Goal: Navigation & Orientation: Find specific page/section

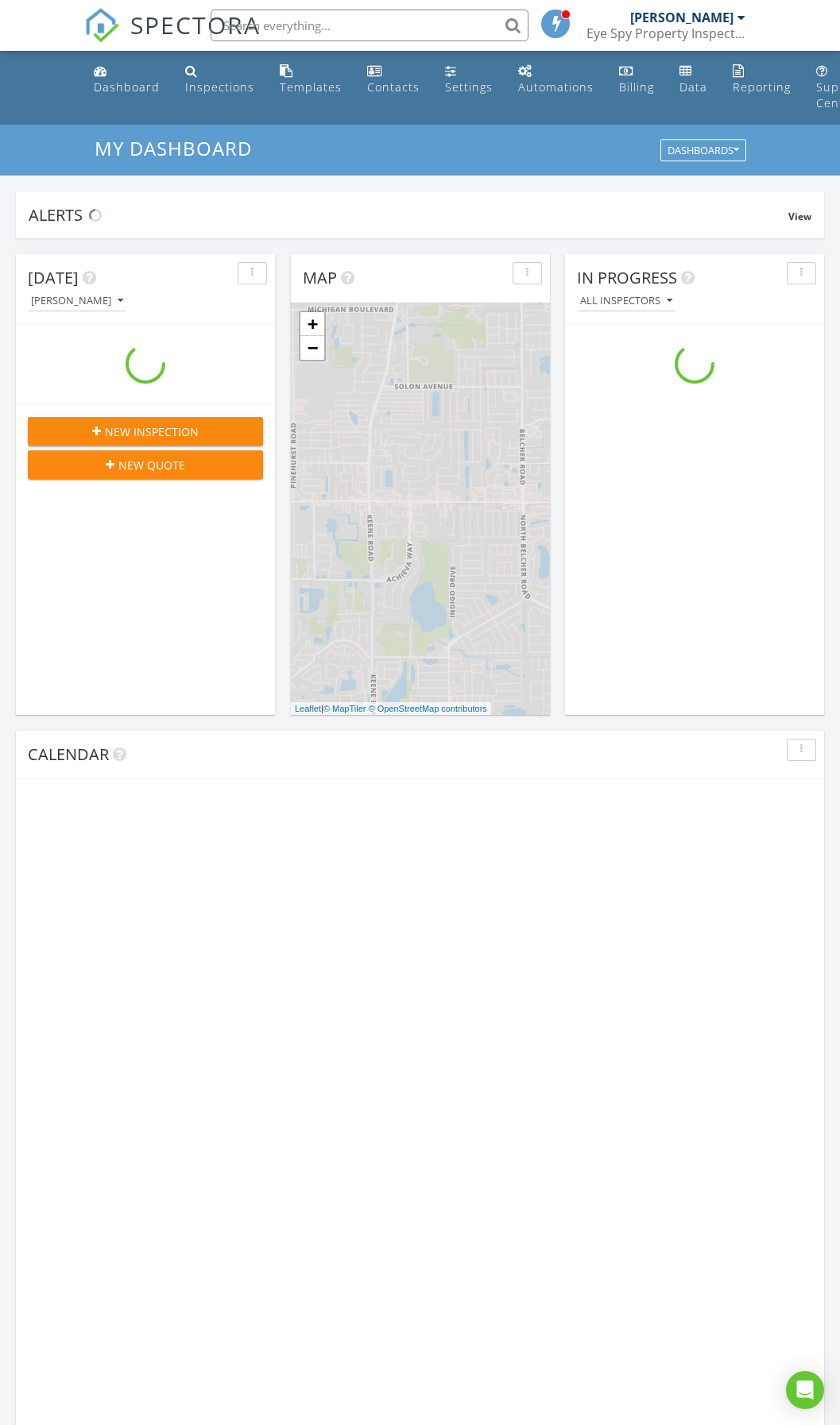
scroll to position [1470, 865]
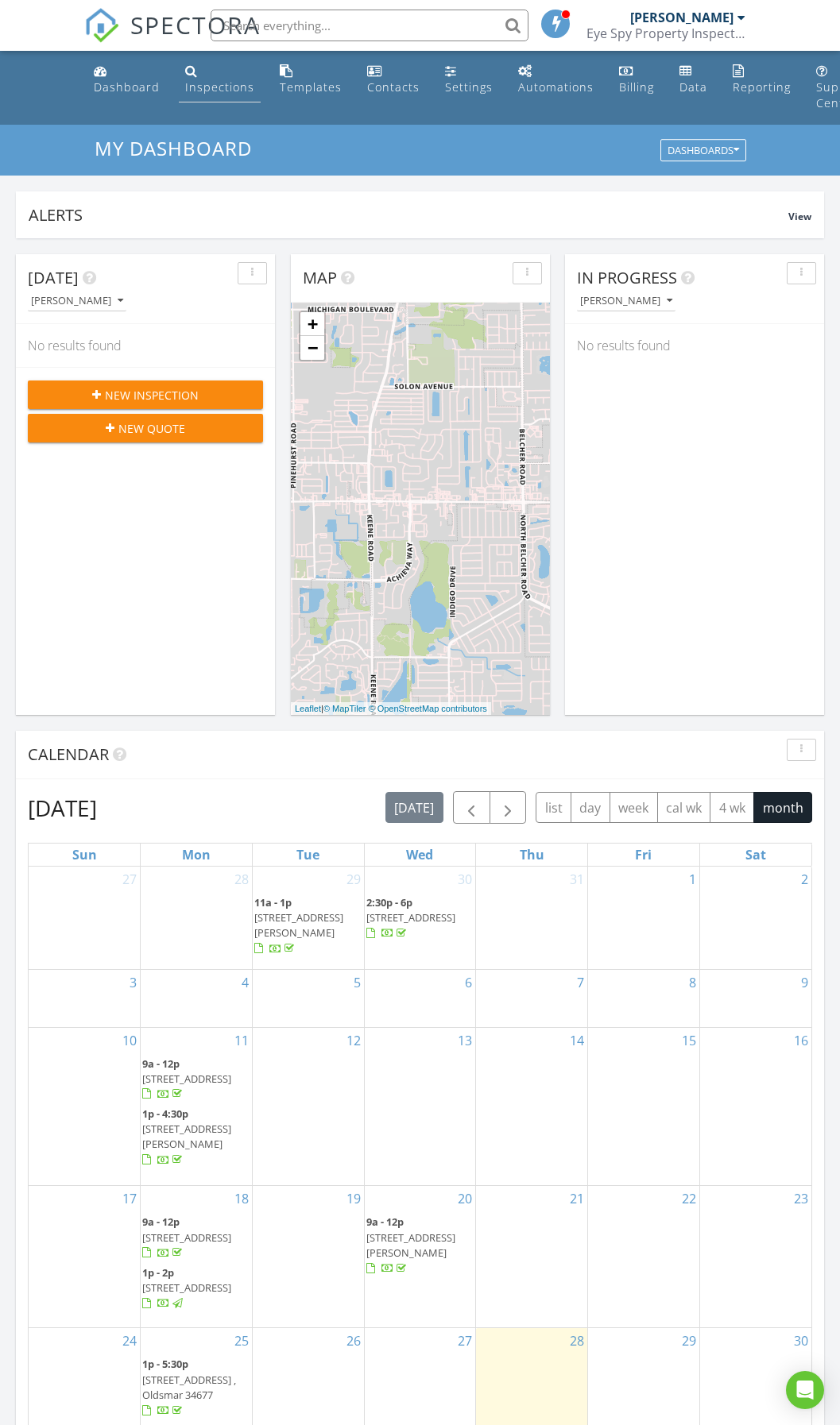
click at [207, 96] on link "Inspections" at bounding box center [220, 79] width 82 height 45
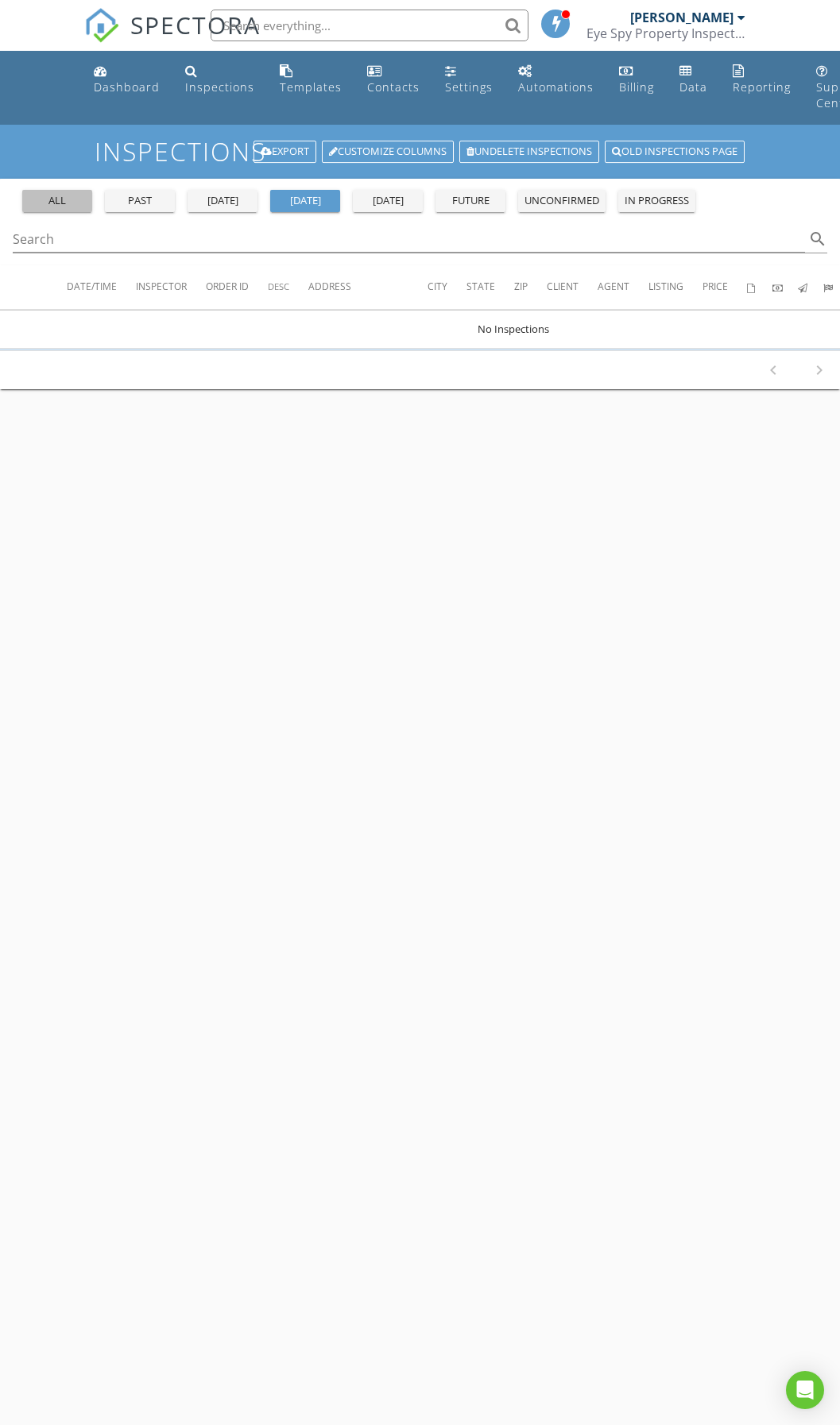
click at [72, 206] on div "all" at bounding box center [57, 200] width 57 height 16
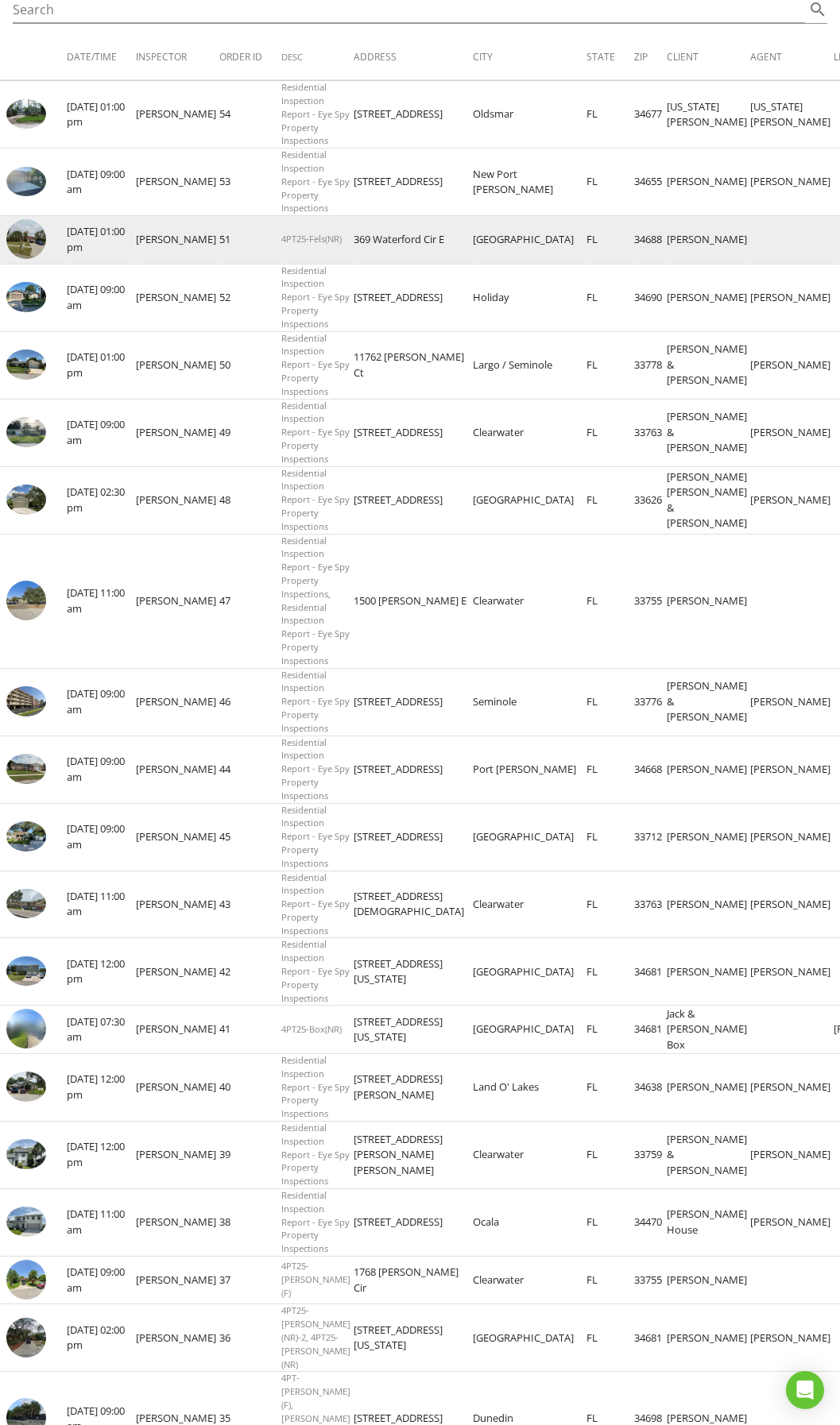
scroll to position [264, 0]
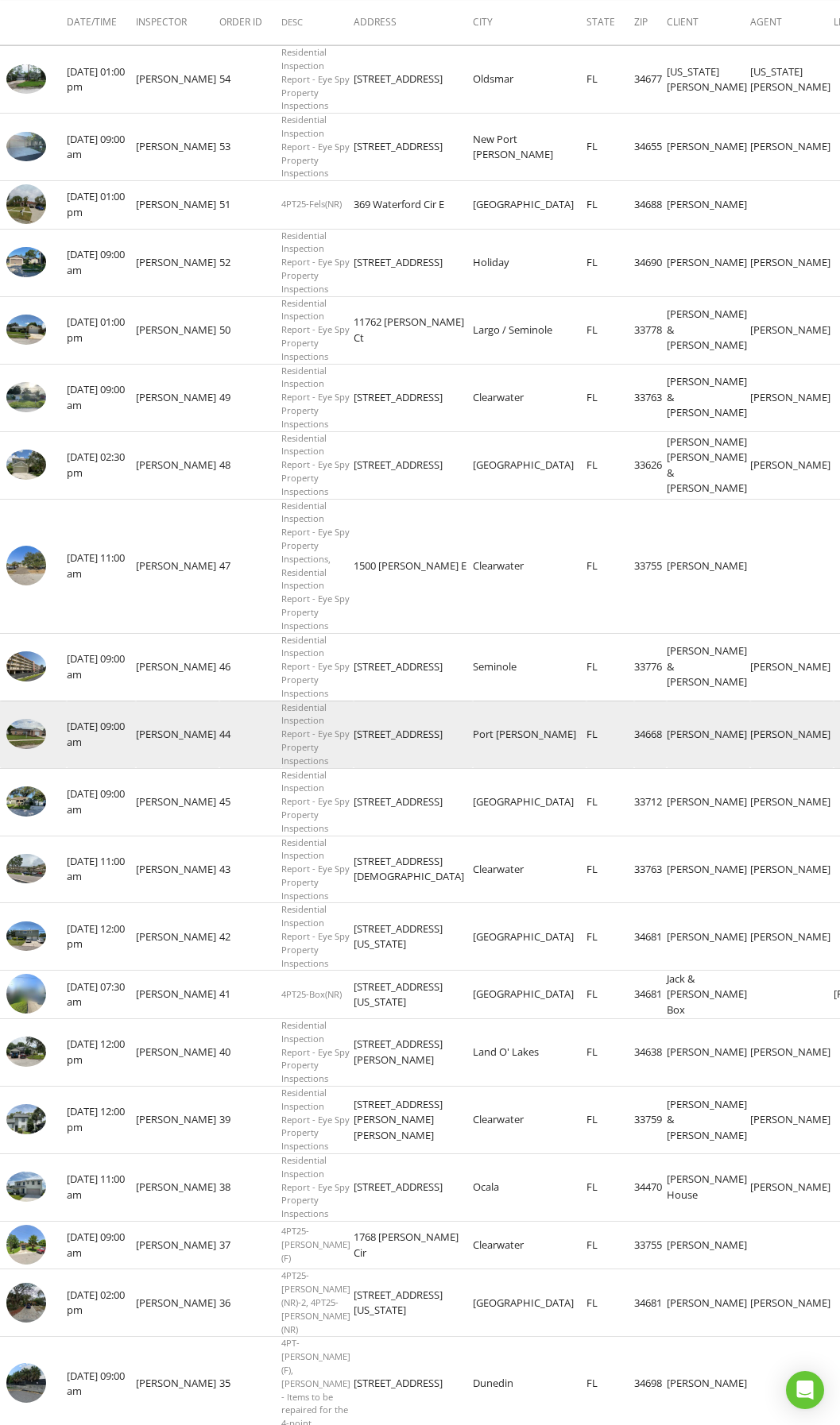
click at [44, 749] on img at bounding box center [26, 733] width 40 height 30
